Goal: Transaction & Acquisition: Purchase product/service

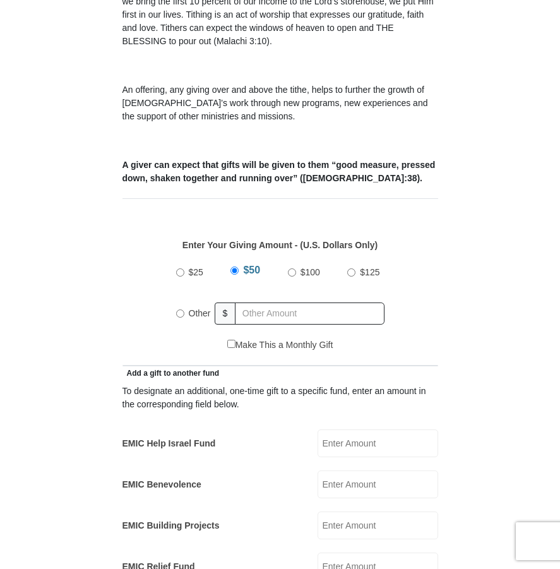
scroll to position [505, 0]
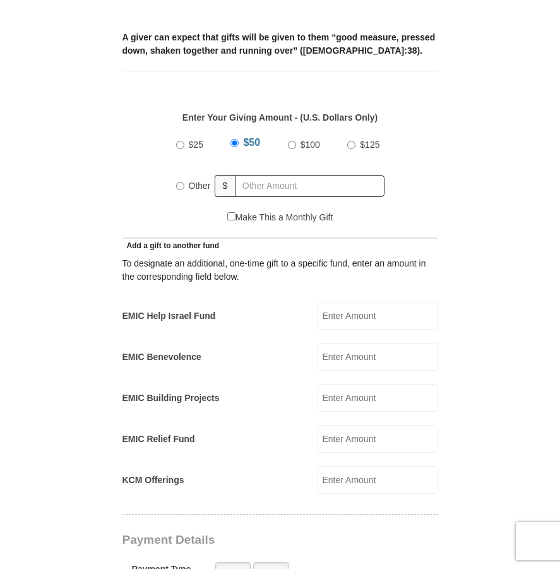
click at [179, 182] on input "Other" at bounding box center [180, 186] width 8 height 8
radio input "true"
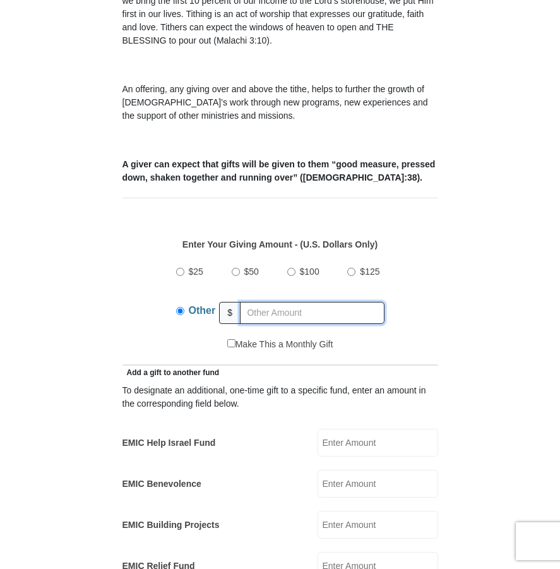
scroll to position [379, 0]
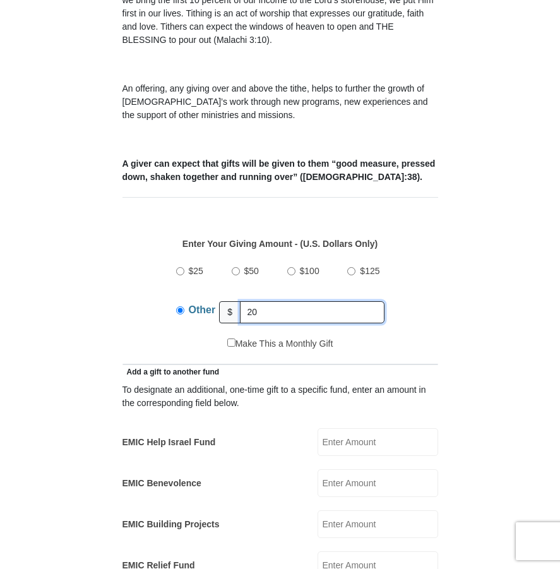
type input "20.00"
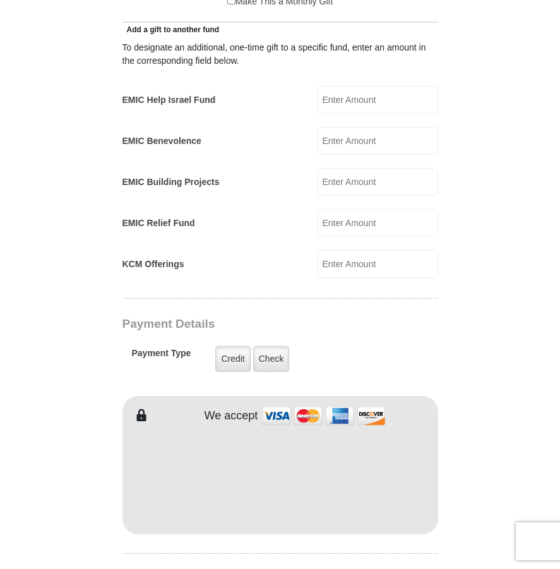
scroll to position [821, 0]
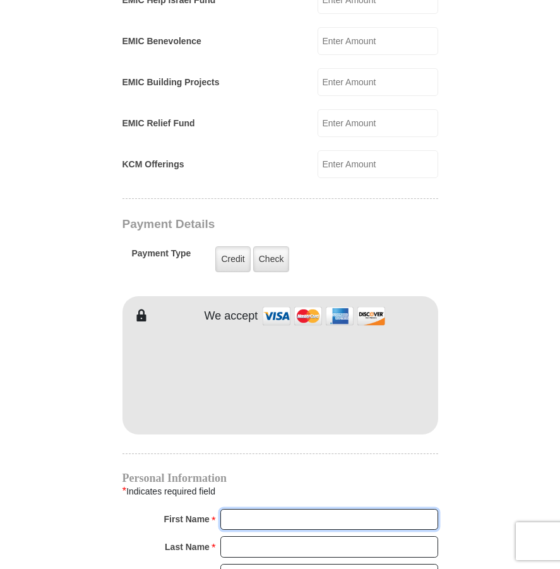
type input "s"
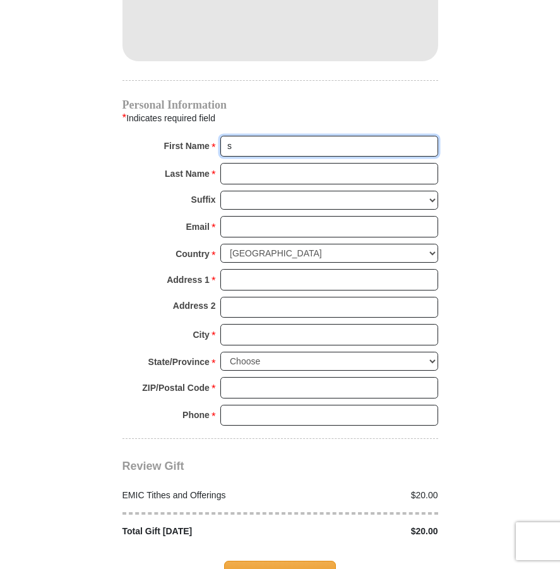
scroll to position [1199, 0]
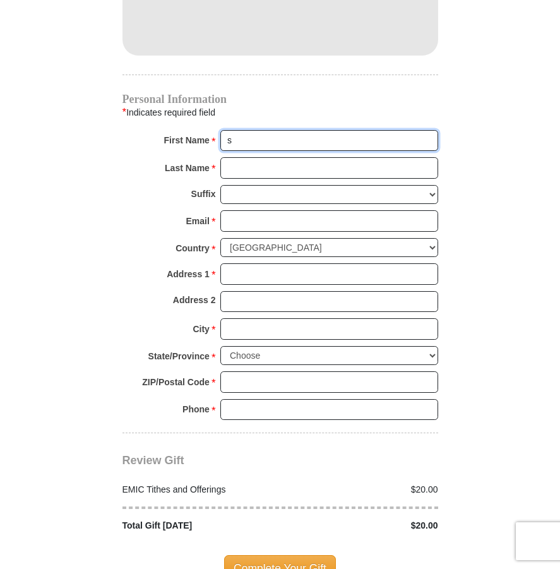
type input "[PERSON_NAME] and [PERSON_NAME]"
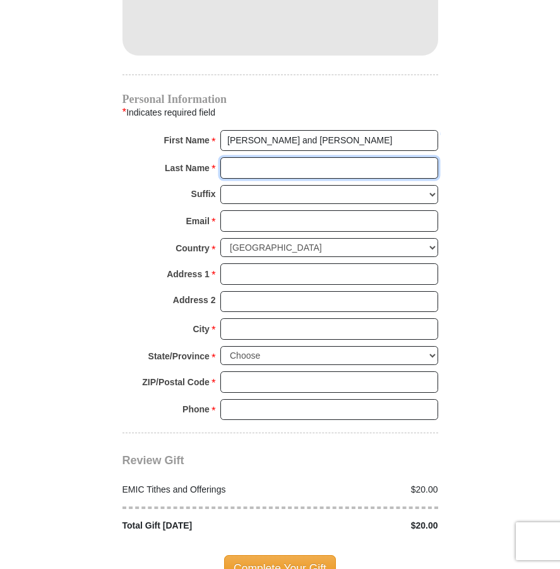
click at [299, 157] on input "Last Name *" at bounding box center [329, 167] width 218 height 21
type input "[PERSON_NAME]"
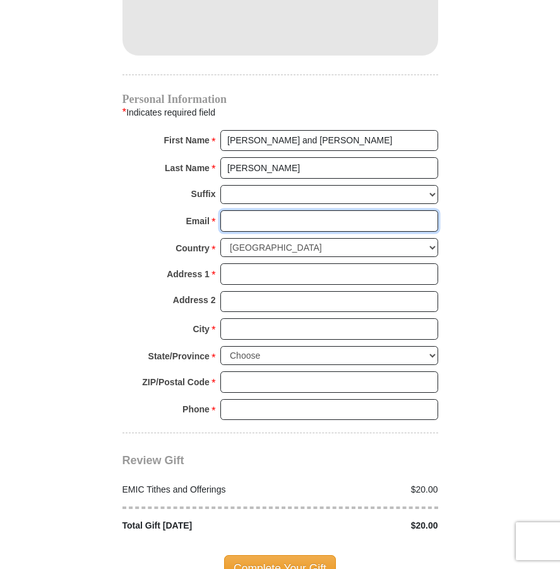
click at [275, 210] on input "Email *" at bounding box center [329, 220] width 218 height 21
type input "[EMAIL_ADDRESS][DOMAIN_NAME]"
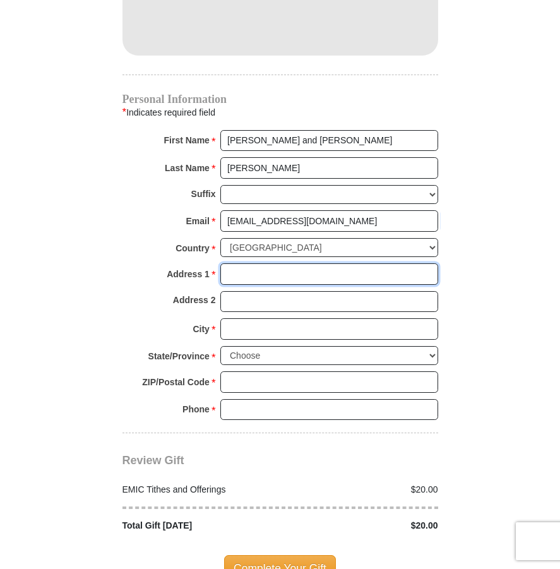
type input "[STREET_ADDRESS]"
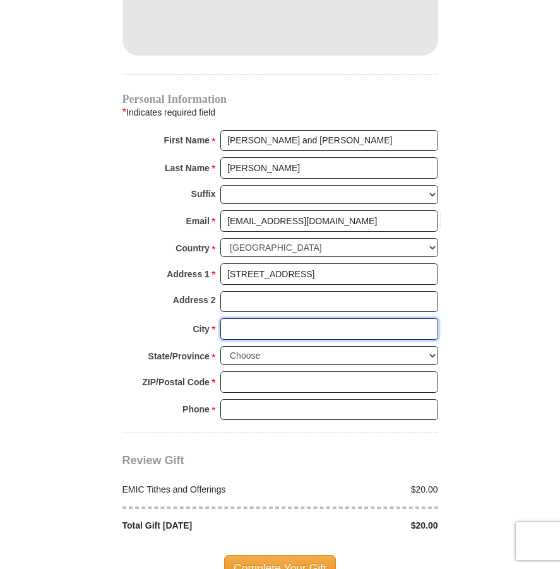
type input "[GEOGRAPHIC_DATA]"
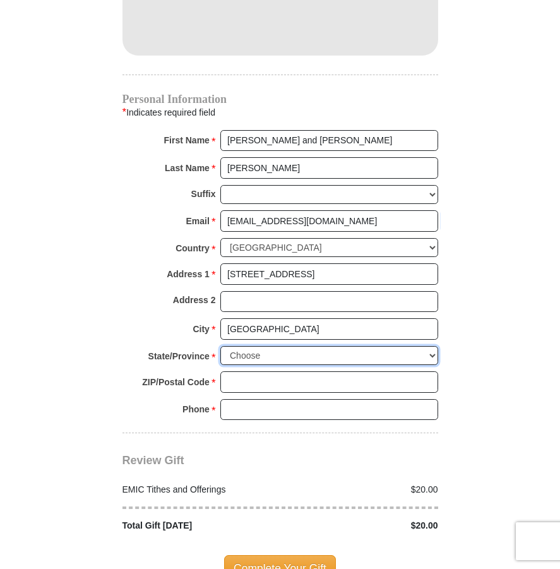
select select "AZ"
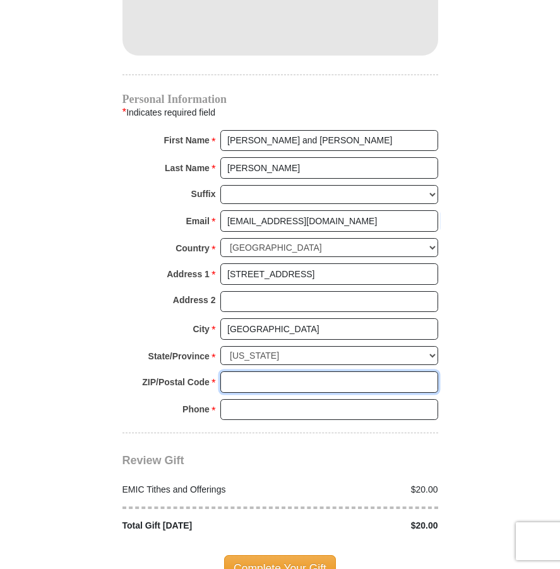
type input "85268"
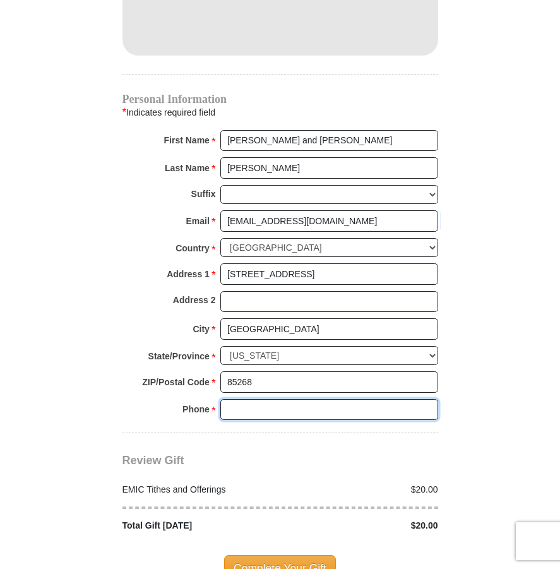
type input "4803228442"
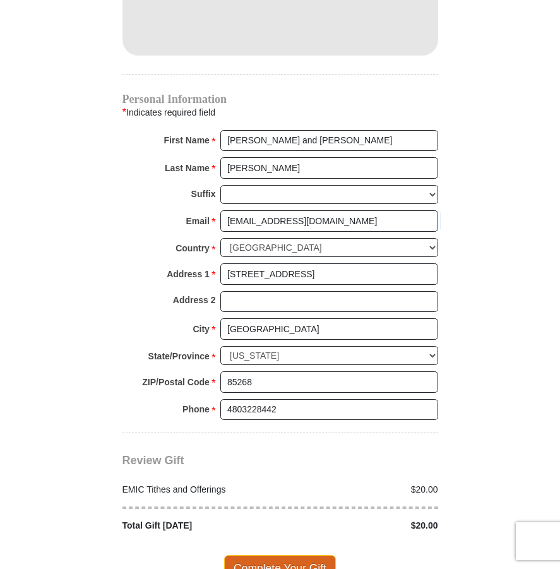
click at [280, 555] on span "Complete Your Gift" at bounding box center [280, 568] width 112 height 27
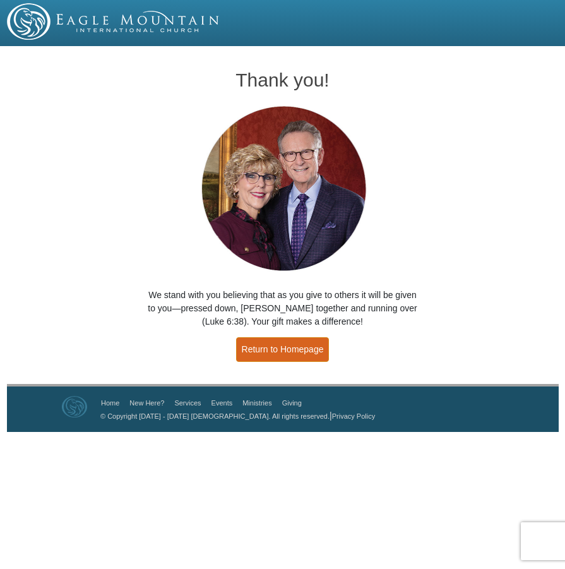
drag, startPoint x: 275, startPoint y: 353, endPoint x: 259, endPoint y: 336, distance: 23.2
click at [274, 352] on link "Return to Homepage" at bounding box center [282, 349] width 93 height 25
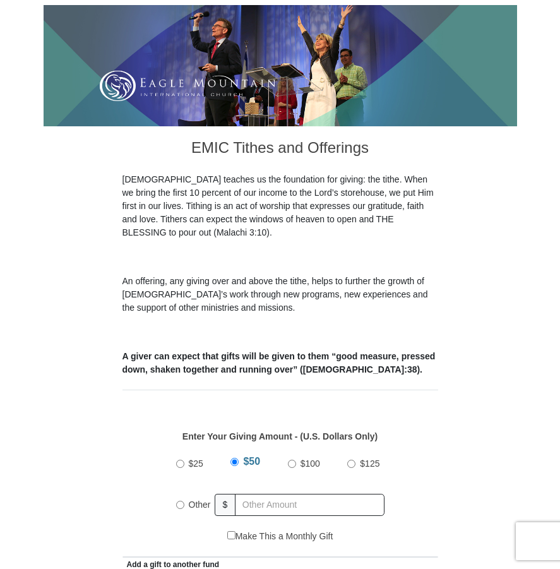
scroll to position [189, 0]
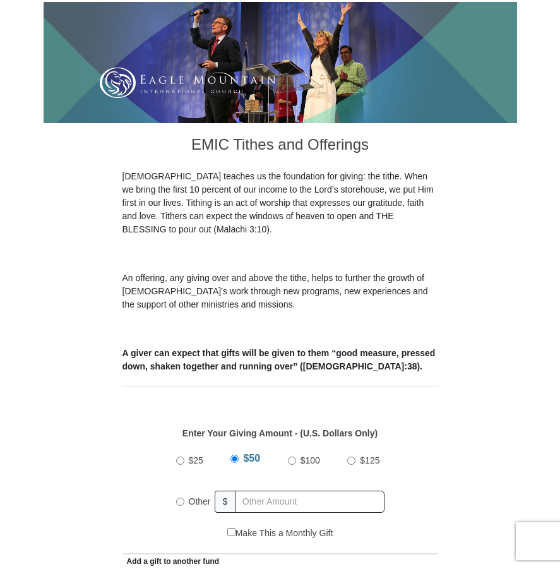
click at [179, 497] on input "Other" at bounding box center [180, 501] width 8 height 8
radio input "true"
type input "20.00"
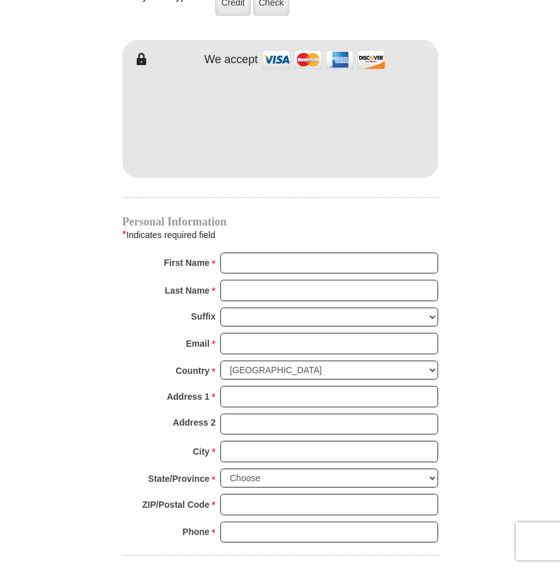
scroll to position [1199, 0]
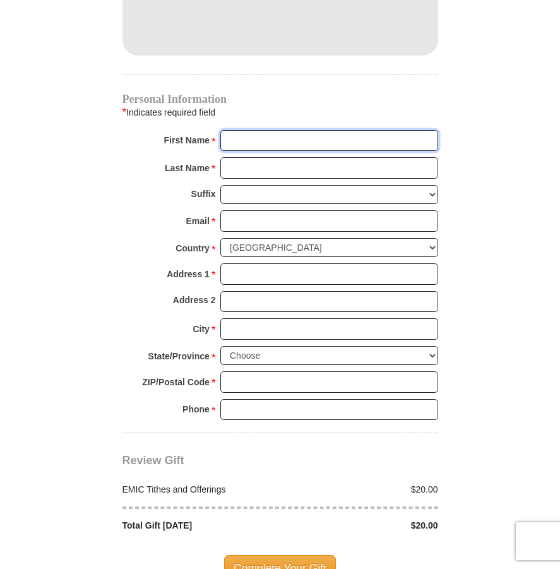
click at [256, 130] on input "First Name *" at bounding box center [329, 140] width 218 height 21
type input "[PERSON_NAME] and [PERSON_NAME]"
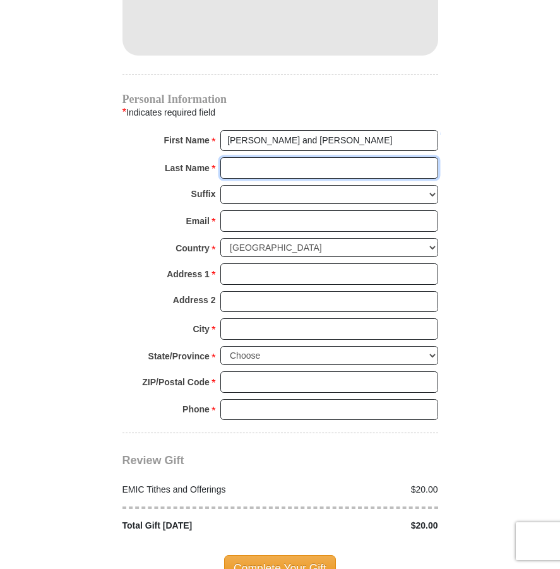
click at [264, 157] on input "Last Name *" at bounding box center [329, 167] width 218 height 21
type input "[PERSON_NAME]"
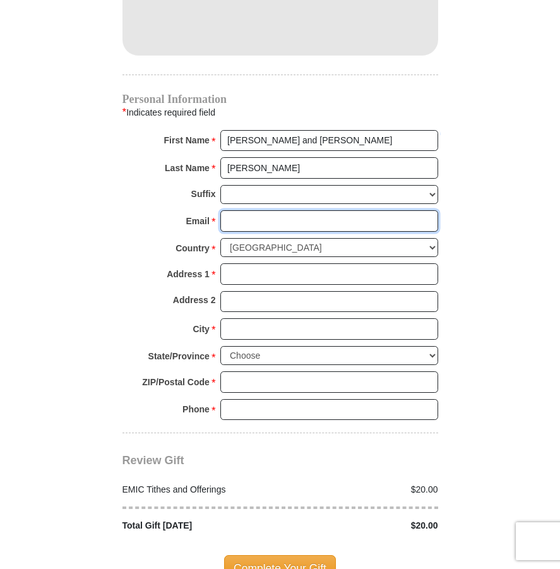
click at [284, 210] on input "Email *" at bounding box center [329, 220] width 218 height 21
type input "[EMAIL_ADDRESS][DOMAIN_NAME]"
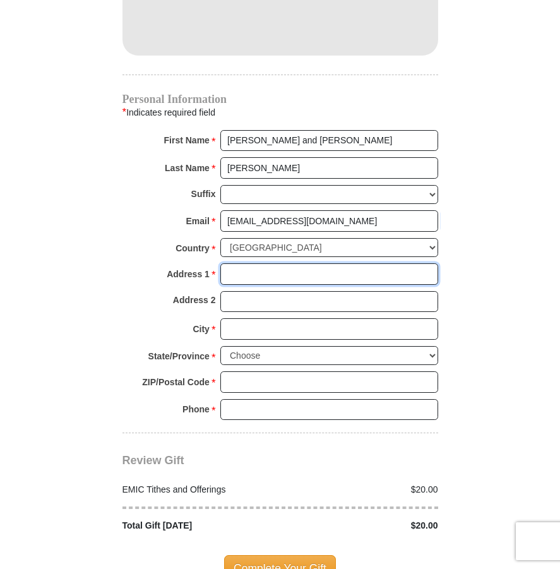
type input "[STREET_ADDRESS]"
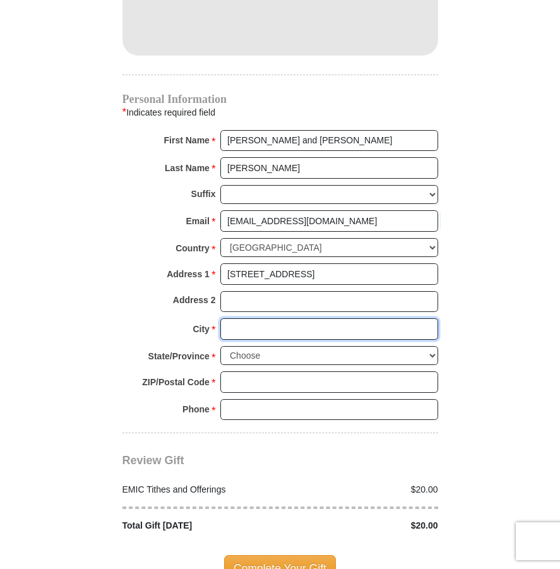
type input "[GEOGRAPHIC_DATA]"
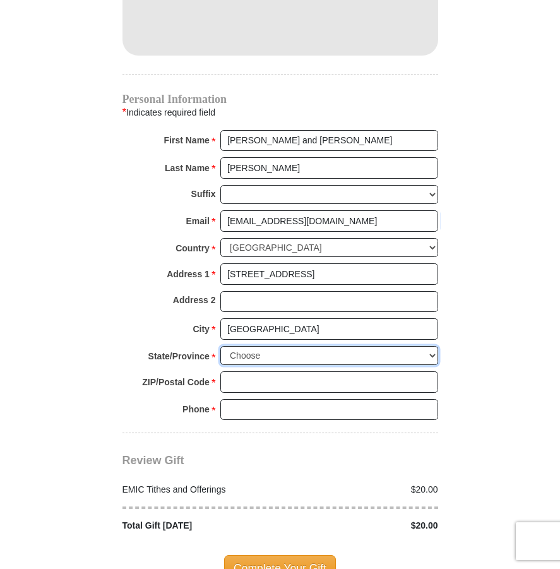
select select "AZ"
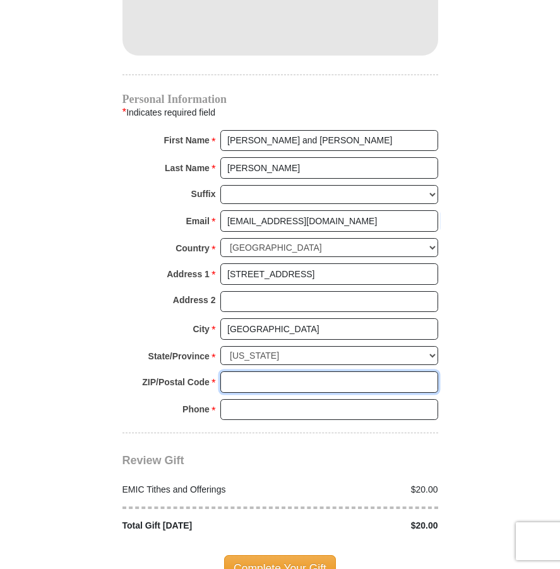
type input "85268"
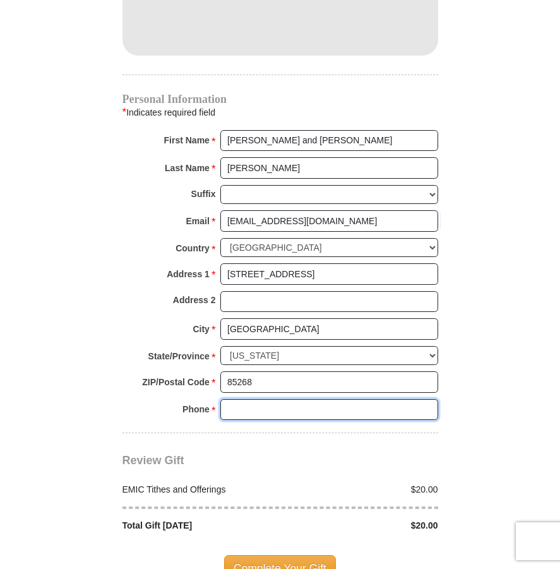
type input "4803228442"
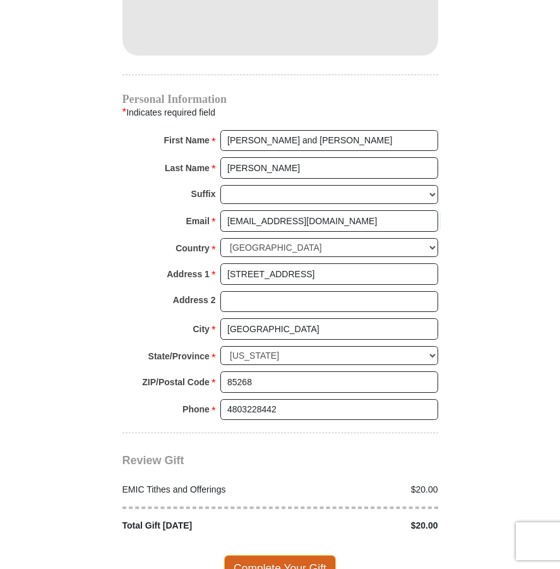
click at [316, 555] on span "Complete Your Gift" at bounding box center [280, 568] width 112 height 27
